Goal: Task Accomplishment & Management: Use online tool/utility

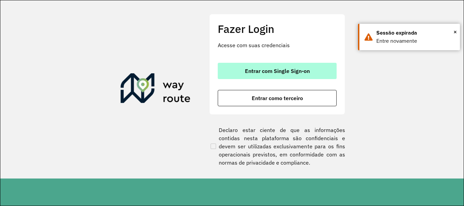
click at [279, 72] on span "Entrar com Single Sign-on" at bounding box center [277, 70] width 65 height 5
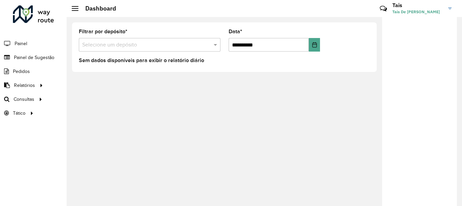
click at [150, 44] on input "text" at bounding box center [142, 45] width 121 height 8
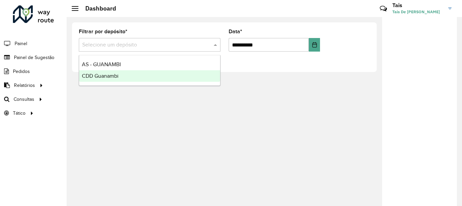
click at [112, 80] on div "CDD Guanambi" at bounding box center [149, 76] width 141 height 12
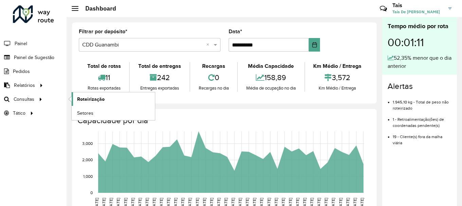
click at [105, 98] on link "Roteirização" at bounding box center [113, 99] width 83 height 14
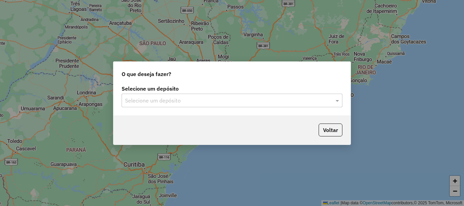
click at [273, 114] on div "Selecione um depósito Selecione um depósito" at bounding box center [231, 99] width 237 height 32
click at [252, 94] on div "Selecione um depósito" at bounding box center [232, 101] width 221 height 14
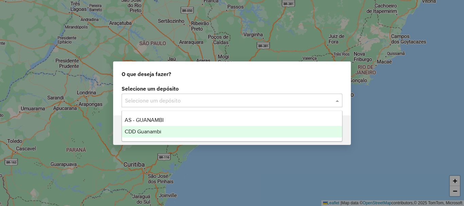
click at [151, 129] on span "CDD Guanambi" at bounding box center [143, 132] width 37 height 6
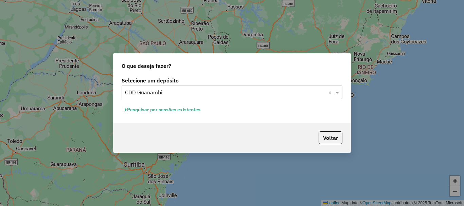
click at [161, 111] on button "Pesquisar por sessões existentes" at bounding box center [163, 110] width 82 height 11
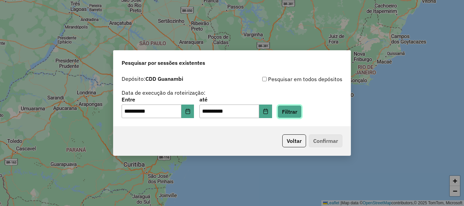
click at [295, 114] on button "Filtrar" at bounding box center [289, 111] width 24 height 13
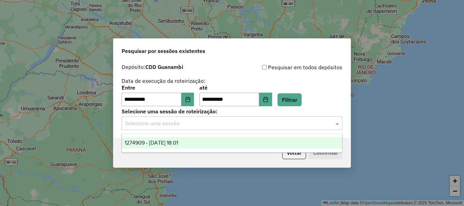
click at [272, 117] on div "Selecione uma sessão" at bounding box center [232, 123] width 221 height 14
click at [193, 140] on div "1274909 - 13/09/2025 18:01" at bounding box center [232, 143] width 220 height 12
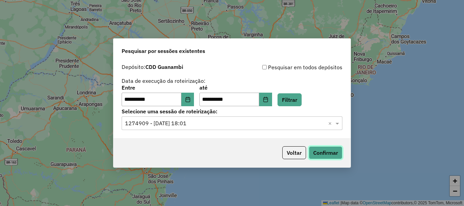
click at [330, 154] on button "Confirmar" at bounding box center [326, 152] width 34 height 13
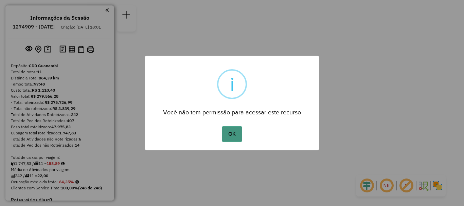
click at [232, 134] on button "OK" at bounding box center [232, 134] width 20 height 16
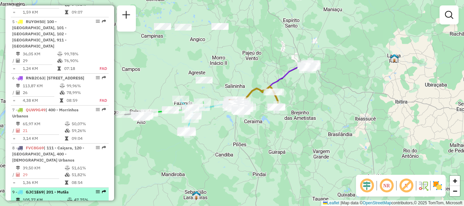
scroll to position [472, 0]
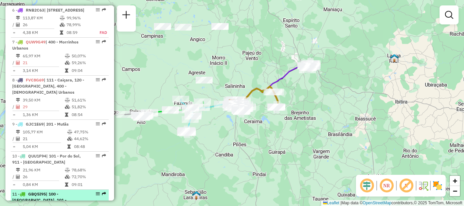
click at [55, 191] on span "| 100 - [GEOGRAPHIC_DATA], 101 - [GEOGRAPHIC_DATA], 102 - [GEOGRAPHIC_DATA]" at bounding box center [39, 202] width 54 height 23
select select "**********"
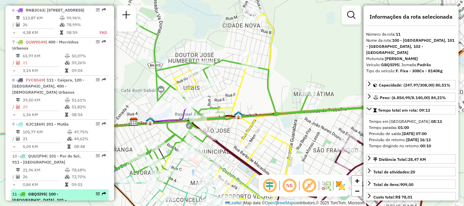
scroll to position [506, 0]
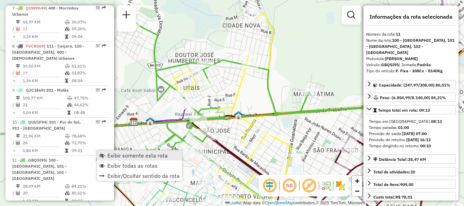
click at [146, 158] on span "Exibir somente esta rota" at bounding box center [137, 155] width 60 height 5
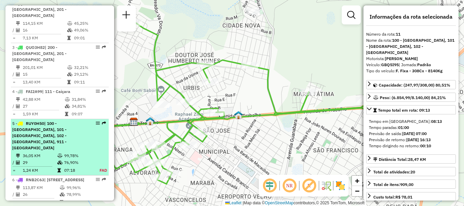
scroll to position [268, 0]
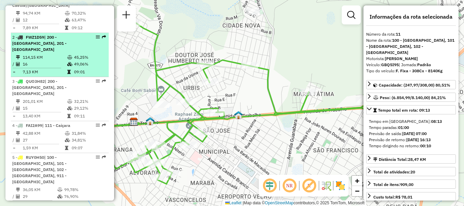
click at [53, 57] on td "114,15 KM" at bounding box center [44, 57] width 44 height 7
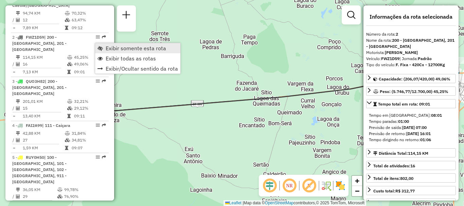
click at [117, 48] on span "Exibir somente esta rota" at bounding box center [136, 47] width 60 height 5
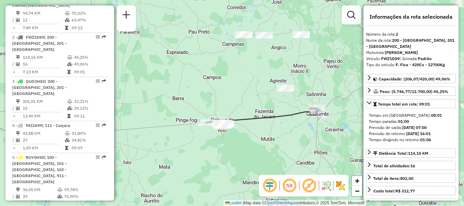
drag, startPoint x: 304, startPoint y: 111, endPoint x: 295, endPoint y: 122, distance: 14.2
click at [295, 122] on div "Janela de atendimento Grade de atendimento Capacidade Transportadoras Veículos …" at bounding box center [232, 103] width 464 height 206
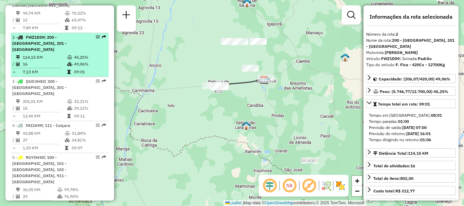
click at [51, 61] on td "16" at bounding box center [44, 64] width 44 height 7
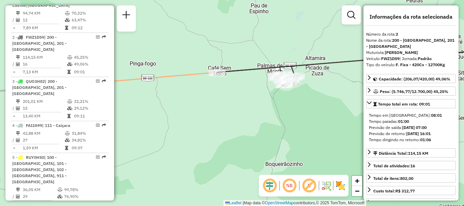
drag, startPoint x: 211, startPoint y: 108, endPoint x: 264, endPoint y: 108, distance: 52.6
click at [264, 108] on div "Janela de atendimento Grade de atendimento Capacidade Transportadoras Veículos …" at bounding box center [232, 103] width 464 height 206
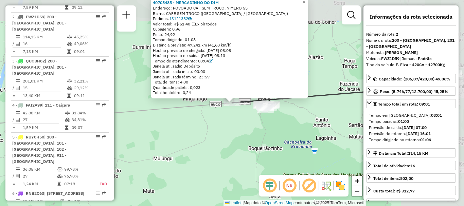
scroll to position [302, 0]
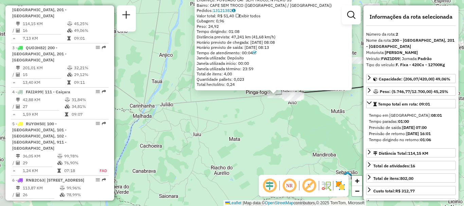
click at [254, 118] on div "40705485 - MERCADINHO DO DIM Endereço: POVOADO CAF SEM TROCO, N MERO 55 Bairro:…" at bounding box center [232, 103] width 464 height 206
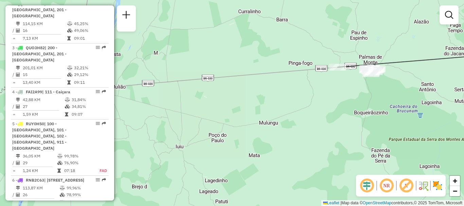
drag, startPoint x: 326, startPoint y: 58, endPoint x: 314, endPoint y: 83, distance: 28.2
click at [314, 83] on div "Janela de atendimento Grade de atendimento Capacidade Transportadoras Veículos …" at bounding box center [232, 103] width 464 height 206
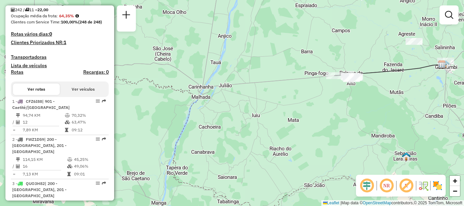
scroll to position [0, 0]
